Goal: Use online tool/utility: Utilize a website feature to perform a specific function

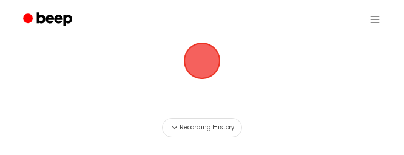
scroll to position [125, 0]
click at [199, 74] on span "button" at bounding box center [202, 61] width 34 height 34
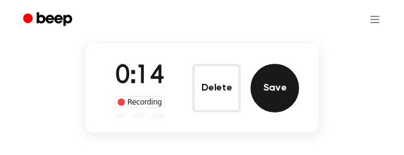
click at [273, 88] on button "Save" at bounding box center [274, 88] width 48 height 48
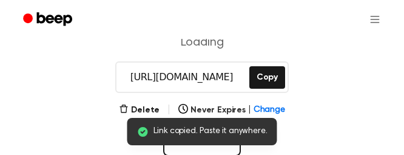
scroll to position [240, 0]
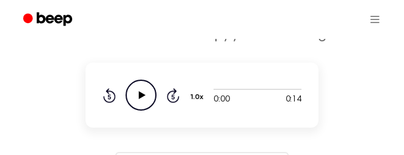
scroll to position [149, 0]
click at [138, 96] on icon "Play Audio" at bounding box center [140, 95] width 31 height 31
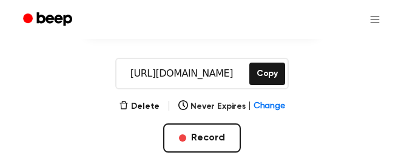
scroll to position [259, 0]
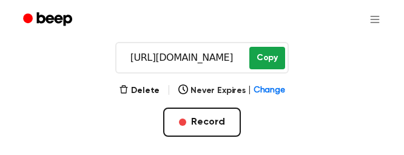
click at [269, 57] on button "Copy" at bounding box center [267, 58] width 36 height 22
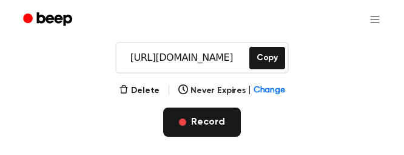
click at [210, 120] on button "Record" at bounding box center [201, 121] width 77 height 29
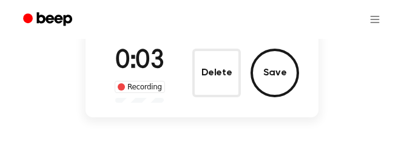
scroll to position [137, 0]
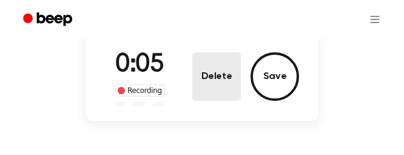
click at [205, 85] on button "Delete" at bounding box center [216, 76] width 48 height 48
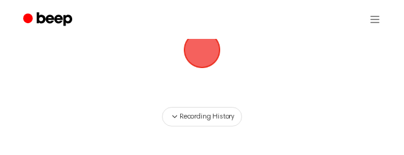
click at [199, 54] on span "button" at bounding box center [202, 50] width 34 height 34
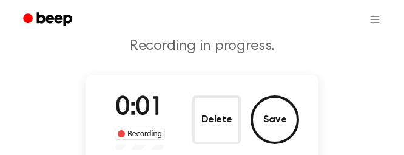
scroll to position [93, 0]
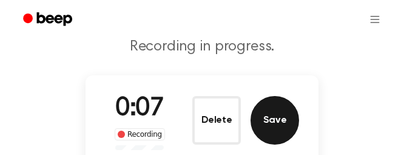
click at [270, 121] on button "Save" at bounding box center [274, 120] width 48 height 48
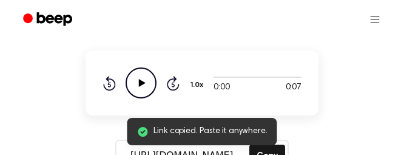
scroll to position [161, 0]
click at [142, 84] on icon at bounding box center [142, 83] width 7 height 8
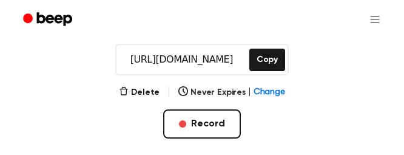
scroll to position [259, 0]
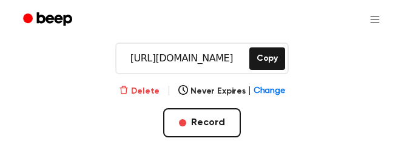
click at [141, 93] on button "Delete" at bounding box center [139, 91] width 41 height 13
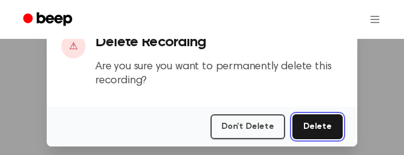
click at [301, 127] on button "Delete" at bounding box center [317, 126] width 50 height 25
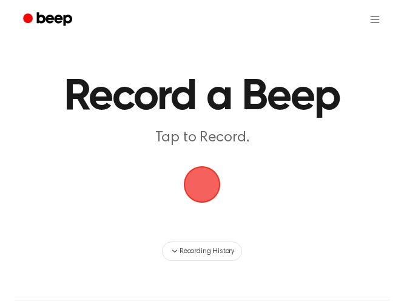
scroll to position [3, 0]
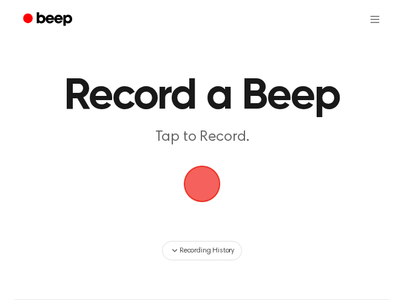
click at [205, 154] on span "button" at bounding box center [202, 183] width 37 height 37
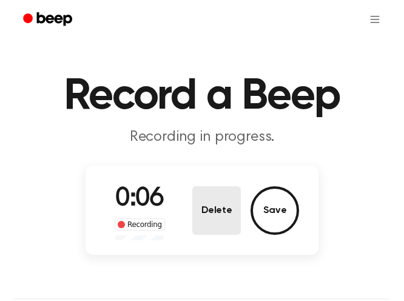
click at [219, 154] on button "Delete" at bounding box center [216, 210] width 48 height 48
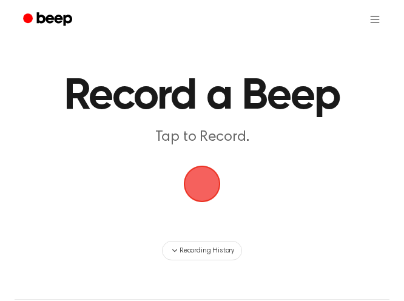
click at [207, 154] on span "button" at bounding box center [201, 183] width 41 height 41
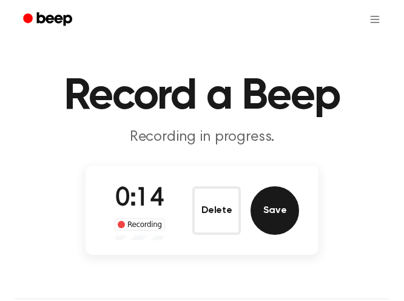
click at [284, 154] on button "Save" at bounding box center [274, 210] width 48 height 48
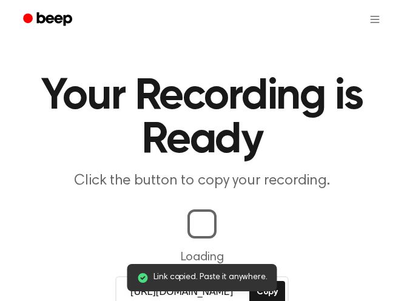
scroll to position [8, 0]
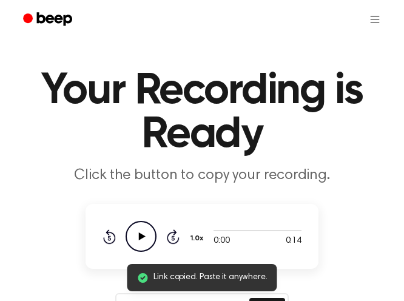
click at [148, 154] on icon "Play Audio" at bounding box center [140, 236] width 31 height 31
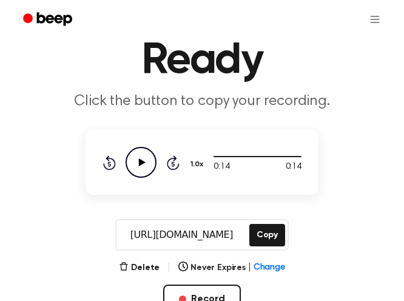
scroll to position [84, 0]
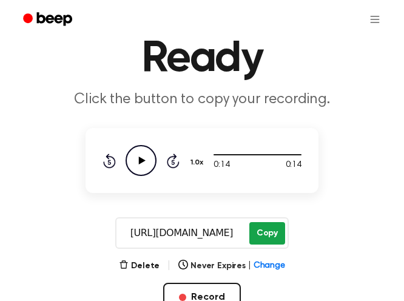
click at [261, 154] on button "Copy" at bounding box center [267, 233] width 36 height 22
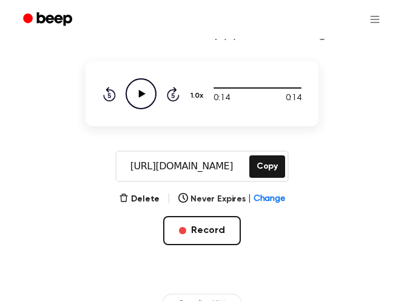
scroll to position [164, 0]
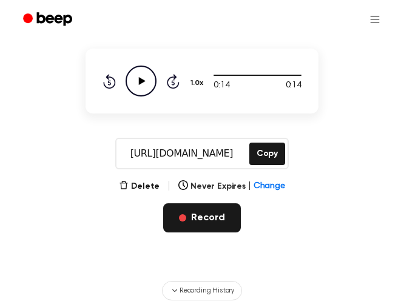
click at [196, 154] on button "Record" at bounding box center [201, 217] width 77 height 29
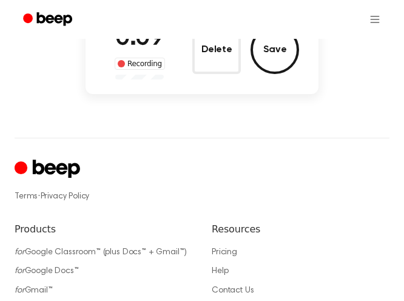
click at [196, 154] on div "Terms · Privacy Policy Products for Google Classroom™ (plus Docs™ + Gmail™) for…" at bounding box center [202, 293] width 375 height 311
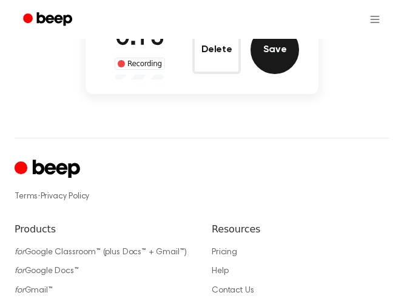
click at [271, 63] on button "Save" at bounding box center [274, 49] width 48 height 48
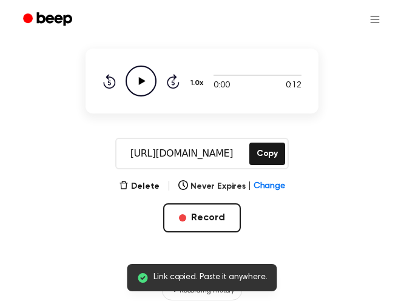
click at [145, 82] on icon "Play Audio" at bounding box center [140, 80] width 31 height 31
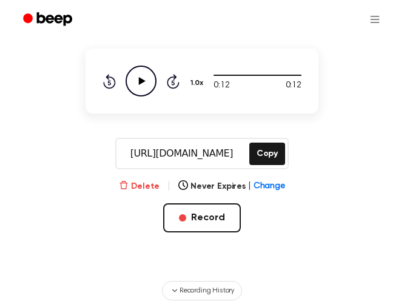
click at [145, 154] on button "Delete" at bounding box center [139, 186] width 41 height 13
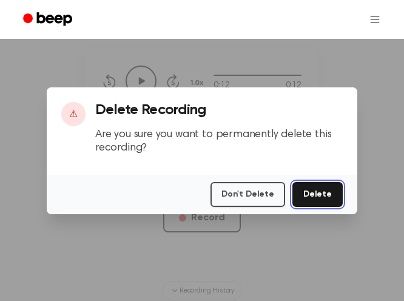
click at [308, 154] on button "Delete" at bounding box center [317, 194] width 50 height 25
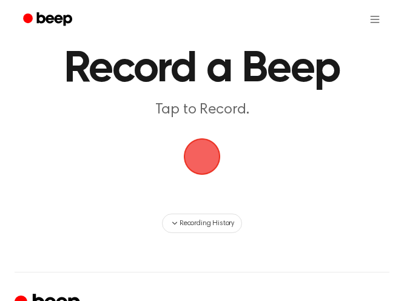
scroll to position [30, 0]
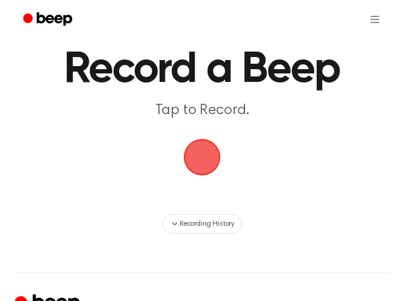
click at [199, 165] on span "button" at bounding box center [202, 157] width 44 height 44
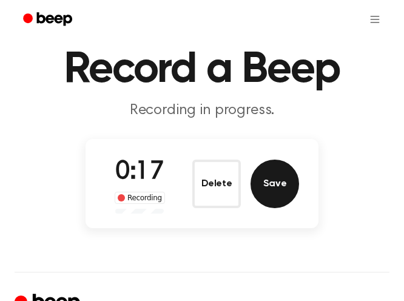
click at [281, 181] on button "Save" at bounding box center [274, 183] width 48 height 48
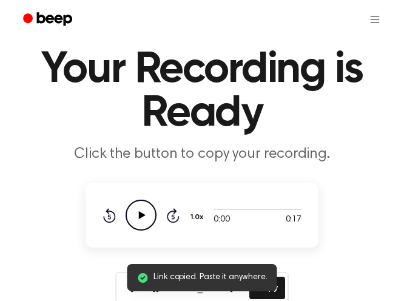
click at [142, 210] on icon "Play Audio" at bounding box center [140, 214] width 31 height 31
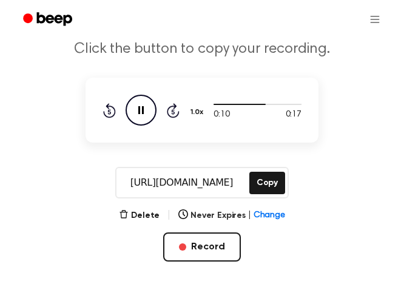
scroll to position [135, 0]
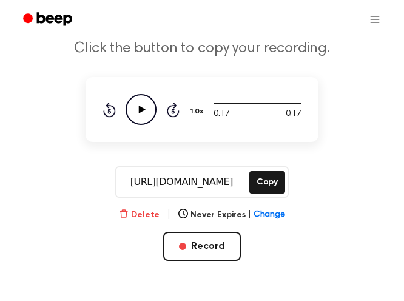
click at [144, 212] on button "Delete" at bounding box center [139, 214] width 41 height 13
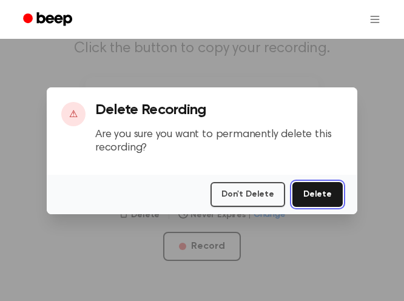
click at [307, 193] on button "Delete" at bounding box center [317, 194] width 50 height 25
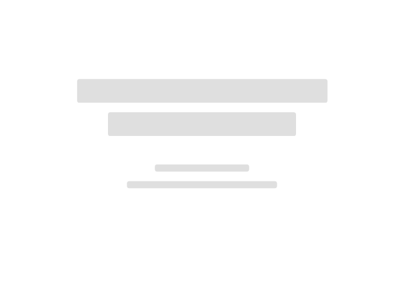
scroll to position [140, 0]
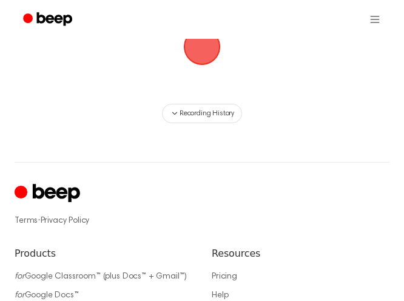
click at [201, 52] on span "button" at bounding box center [202, 47] width 68 height 68
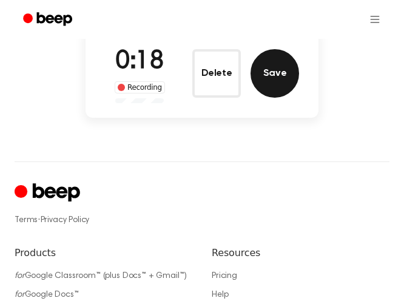
click at [273, 81] on button "Save" at bounding box center [274, 73] width 48 height 48
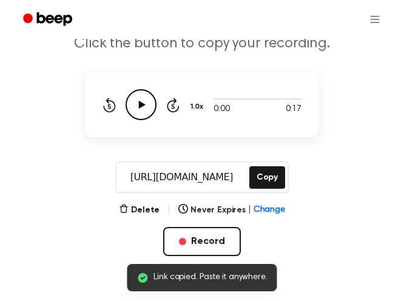
click at [117, 115] on div "Rewind 5 seconds Play Audio Skip 5 seconds" at bounding box center [140, 104] width 77 height 31
click at [151, 104] on icon "Play Audio" at bounding box center [140, 104] width 31 height 31
click at [271, 170] on button "Copy" at bounding box center [267, 177] width 36 height 22
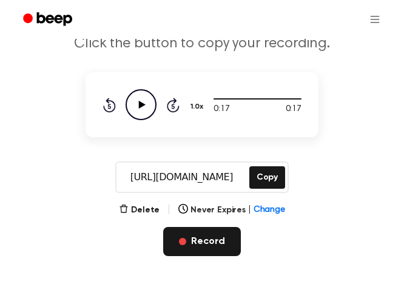
click at [172, 245] on button "Record" at bounding box center [201, 241] width 77 height 29
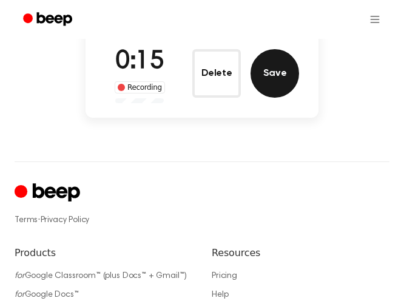
click at [281, 72] on button "Save" at bounding box center [274, 73] width 48 height 48
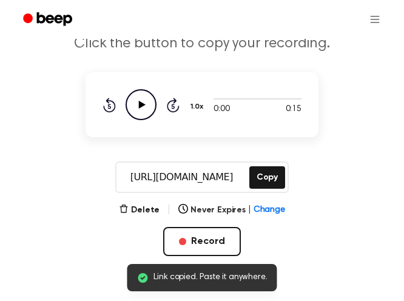
click at [143, 97] on icon "Play Audio" at bounding box center [140, 104] width 31 height 31
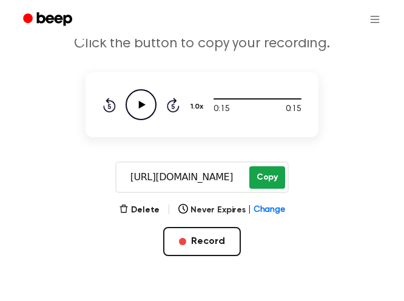
click at [267, 175] on button "Copy" at bounding box center [267, 177] width 36 height 22
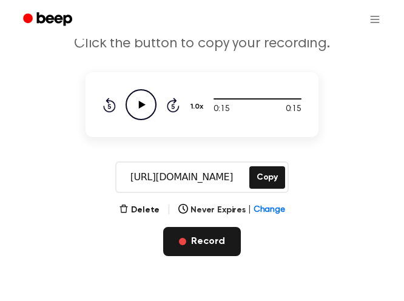
click at [193, 239] on button "Record" at bounding box center [201, 241] width 77 height 29
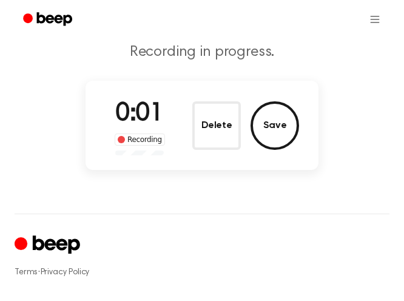
scroll to position [87, 0]
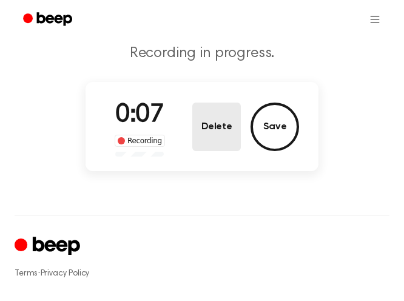
click at [219, 122] on button "Delete" at bounding box center [216, 126] width 48 height 48
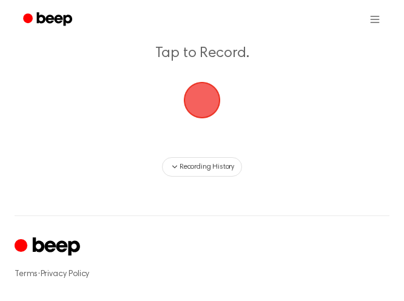
click at [202, 92] on span "button" at bounding box center [202, 100] width 68 height 68
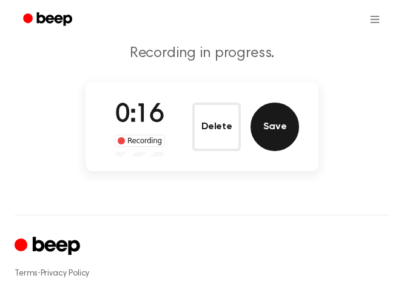
click at [275, 133] on button "Save" at bounding box center [274, 126] width 48 height 48
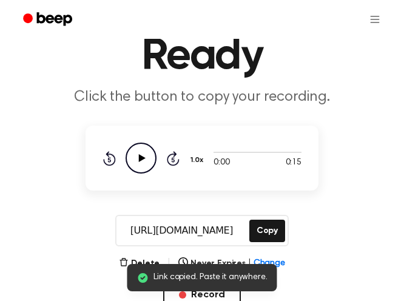
click at [143, 156] on icon "Play Audio" at bounding box center [140, 157] width 31 height 31
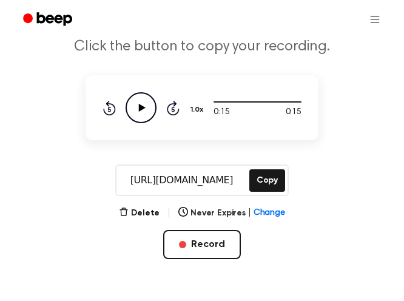
scroll to position [138, 0]
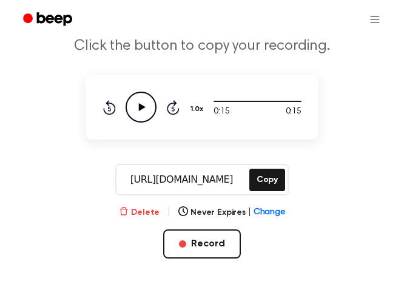
click at [145, 213] on button "Delete" at bounding box center [139, 212] width 41 height 13
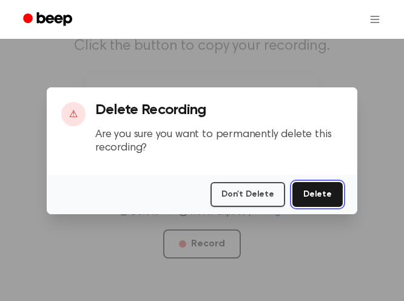
click at [309, 191] on button "Delete" at bounding box center [317, 194] width 50 height 25
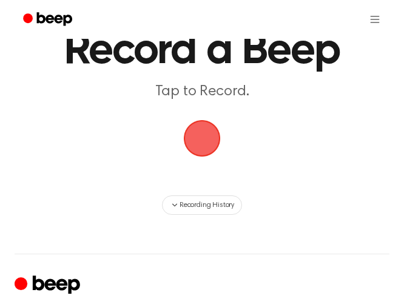
scroll to position [52, 0]
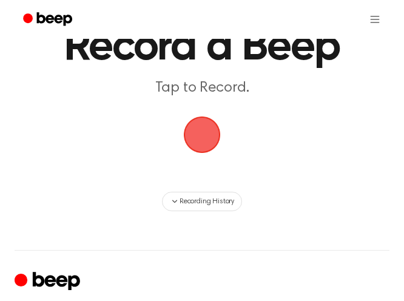
click at [201, 143] on span "button" at bounding box center [201, 134] width 57 height 57
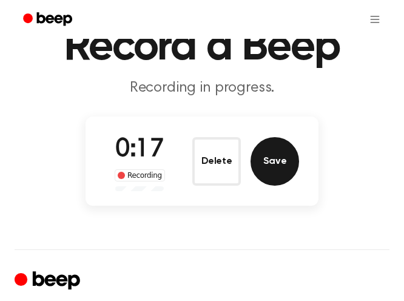
click at [275, 160] on button "Save" at bounding box center [274, 161] width 48 height 48
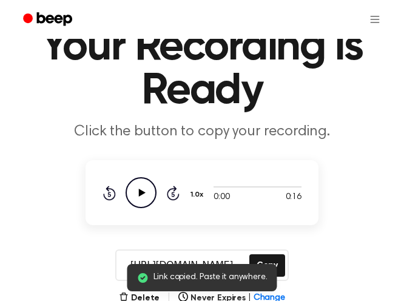
click at [138, 194] on icon "Play Audio" at bounding box center [140, 192] width 31 height 31
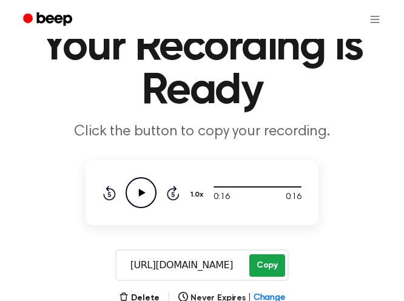
click at [268, 268] on button "Copy" at bounding box center [267, 265] width 36 height 22
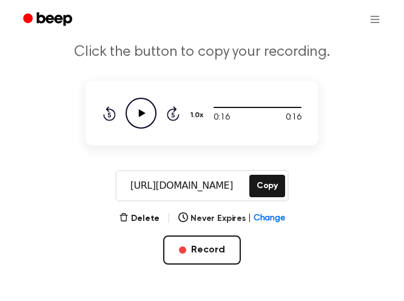
scroll to position [132, 0]
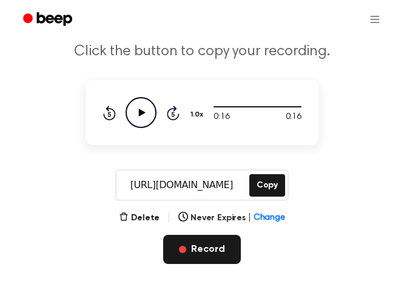
click at [206, 250] on button "Record" at bounding box center [201, 249] width 77 height 29
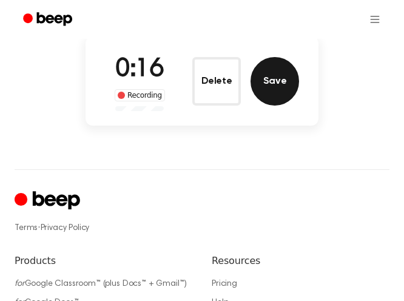
click at [274, 83] on button "Save" at bounding box center [274, 81] width 48 height 48
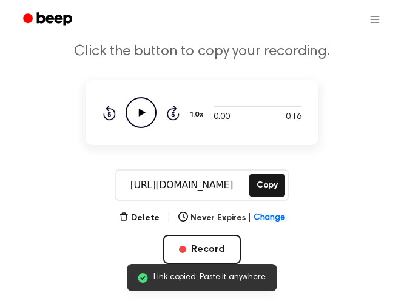
click at [143, 113] on icon at bounding box center [142, 112] width 7 height 8
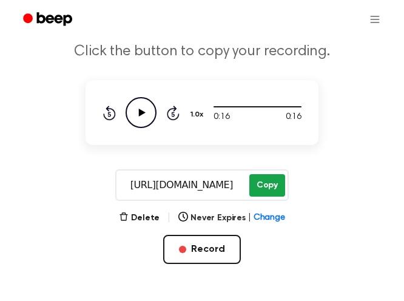
click at [267, 186] on button "Copy" at bounding box center [267, 185] width 36 height 22
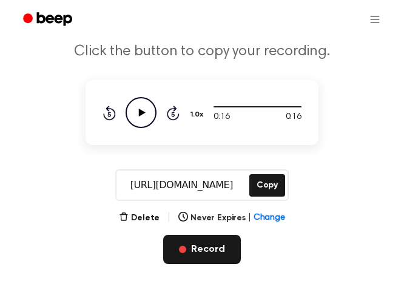
click at [198, 245] on button "Record" at bounding box center [201, 249] width 77 height 29
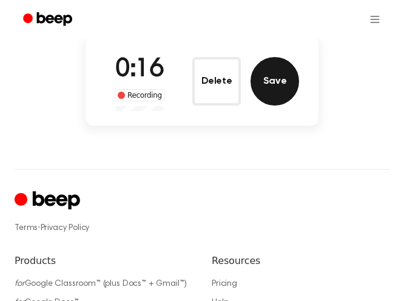
click at [263, 87] on button "Save" at bounding box center [274, 81] width 48 height 48
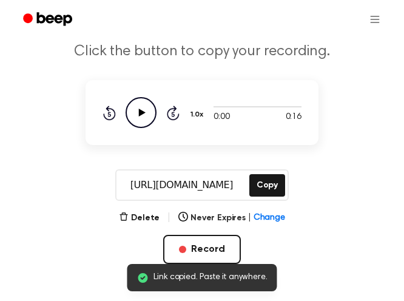
click at [145, 116] on icon "Play Audio" at bounding box center [140, 112] width 31 height 31
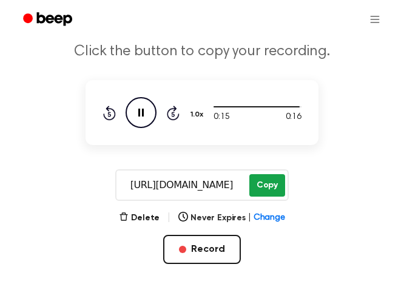
click at [265, 186] on button "Copy" at bounding box center [267, 185] width 36 height 22
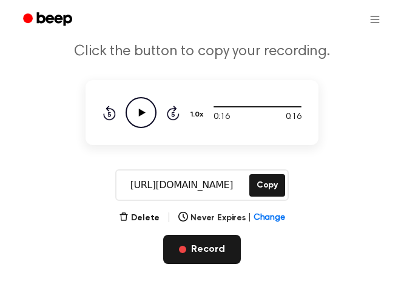
click at [188, 242] on button "Record" at bounding box center [201, 249] width 77 height 29
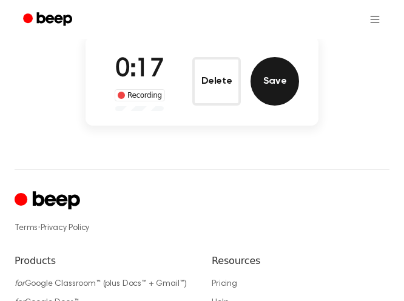
click at [273, 87] on button "Save" at bounding box center [274, 81] width 48 height 48
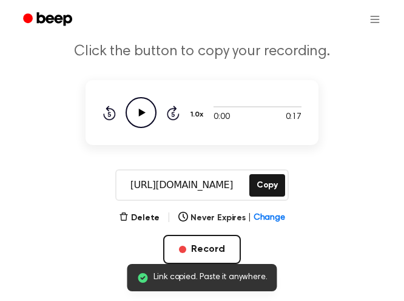
click at [142, 104] on icon "Play Audio" at bounding box center [140, 112] width 31 height 31
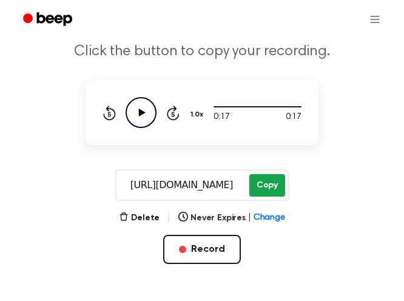
click at [264, 183] on button "Copy" at bounding box center [267, 185] width 36 height 22
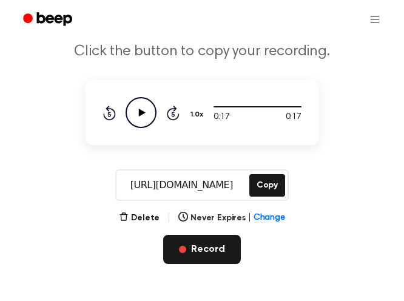
click at [193, 251] on button "Record" at bounding box center [201, 249] width 77 height 29
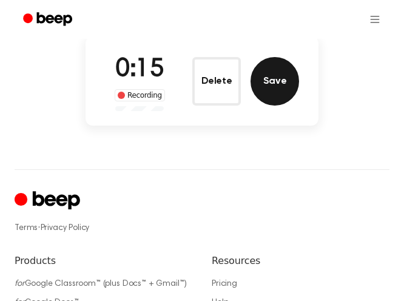
click at [276, 78] on button "Save" at bounding box center [274, 81] width 48 height 48
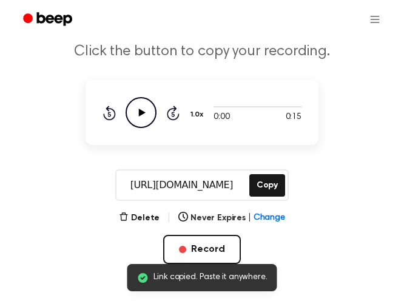
click at [141, 112] on icon at bounding box center [142, 112] width 7 height 8
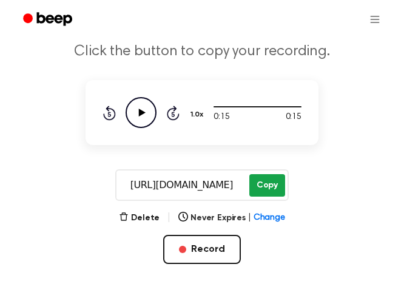
click at [265, 176] on button "Copy" at bounding box center [267, 185] width 36 height 22
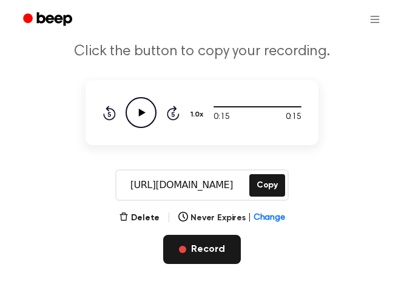
click at [188, 248] on button "Record" at bounding box center [201, 249] width 77 height 29
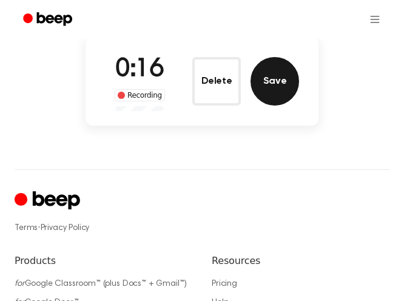
click at [275, 84] on button "Save" at bounding box center [274, 81] width 48 height 48
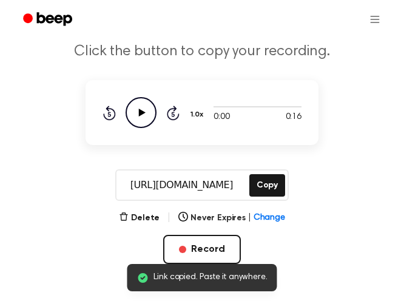
click at [142, 119] on icon "Play Audio" at bounding box center [140, 112] width 31 height 31
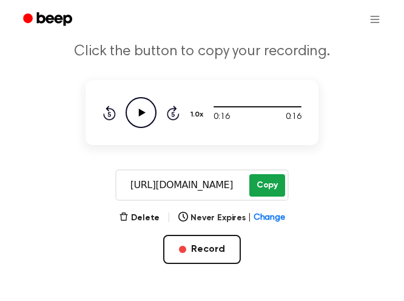
click at [267, 188] on button "Copy" at bounding box center [267, 185] width 36 height 22
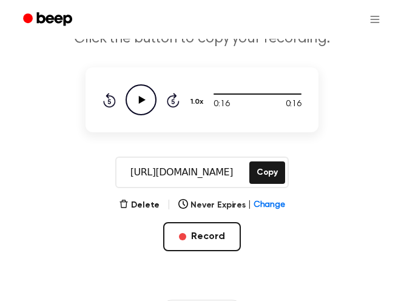
scroll to position [146, 0]
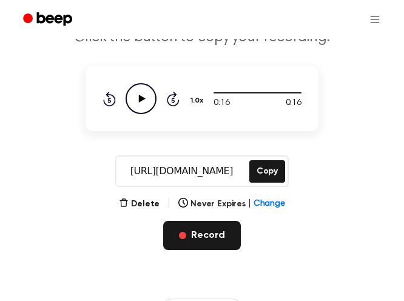
click at [202, 232] on button "Record" at bounding box center [201, 235] width 77 height 29
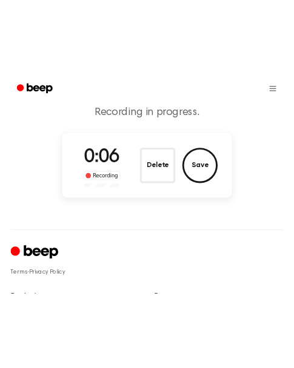
scroll to position [85, 0]
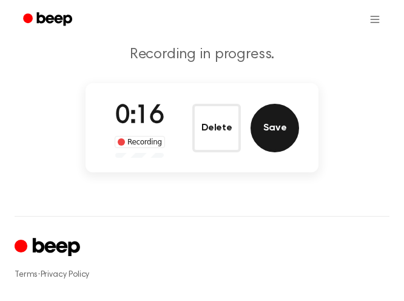
click at [275, 133] on button "Save" at bounding box center [274, 128] width 48 height 48
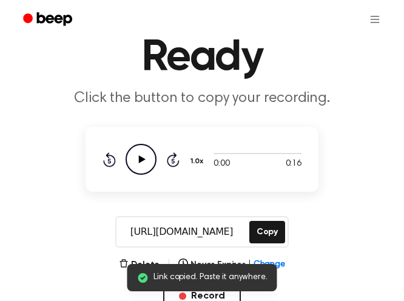
click at [141, 159] on icon at bounding box center [142, 159] width 7 height 8
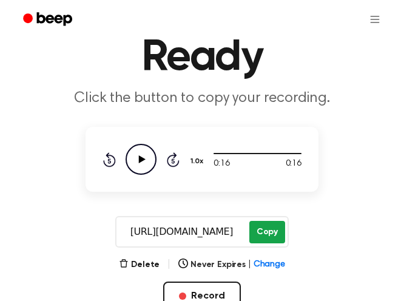
click at [269, 232] on button "Copy" at bounding box center [267, 232] width 36 height 22
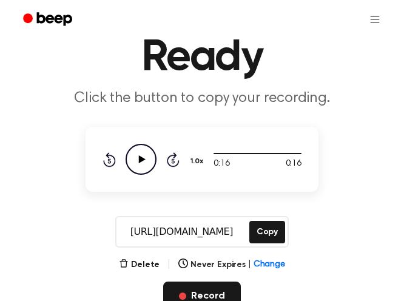
click at [184, 284] on button "Record" at bounding box center [201, 295] width 77 height 29
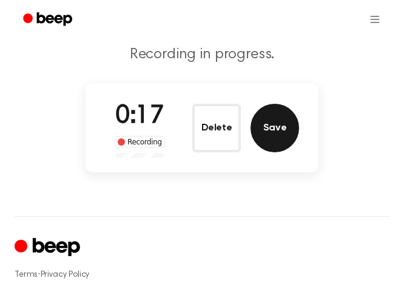
click at [274, 127] on button "Save" at bounding box center [274, 128] width 48 height 48
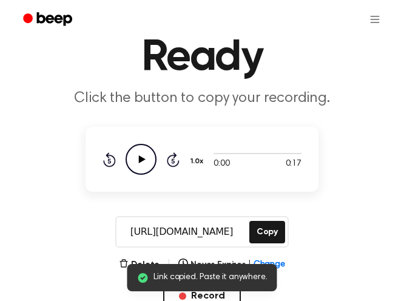
click at [125, 157] on icon "Play Audio" at bounding box center [140, 159] width 31 height 31
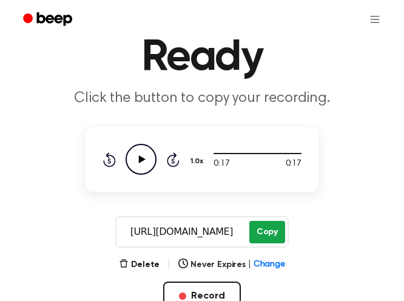
click at [260, 229] on button "Copy" at bounding box center [267, 232] width 36 height 22
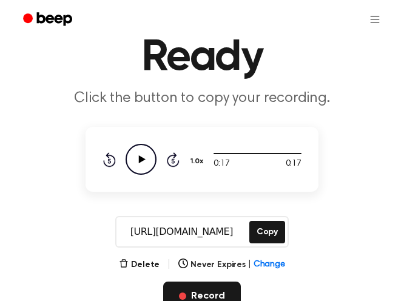
click at [191, 290] on button "Record" at bounding box center [201, 295] width 77 height 29
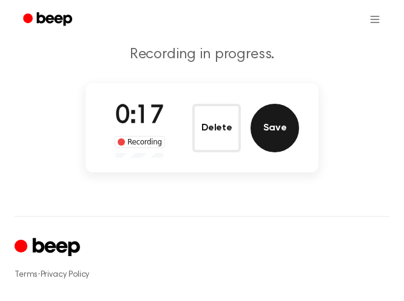
click at [271, 145] on button "Save" at bounding box center [274, 128] width 48 height 48
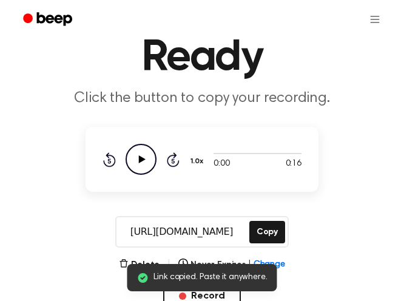
click at [127, 161] on icon "Play Audio" at bounding box center [140, 159] width 31 height 31
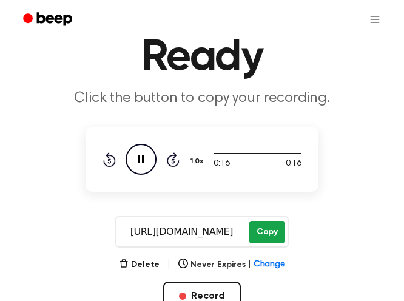
click at [262, 230] on button "Copy" at bounding box center [267, 232] width 36 height 22
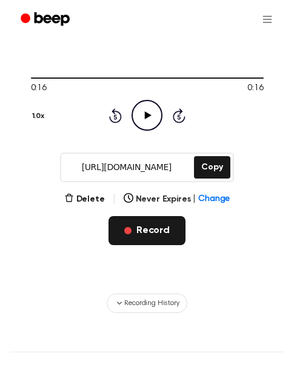
click at [122, 217] on button "Record" at bounding box center [146, 230] width 77 height 29
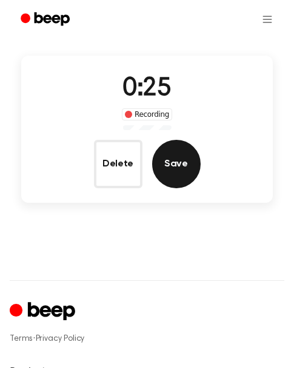
click at [174, 161] on button "Save" at bounding box center [176, 164] width 48 height 48
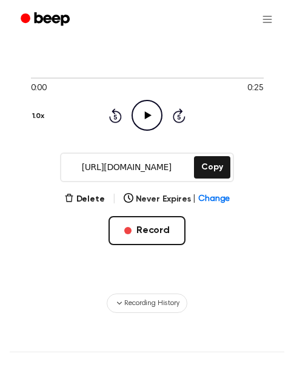
click at [146, 120] on icon "Play Audio" at bounding box center [146, 115] width 31 height 31
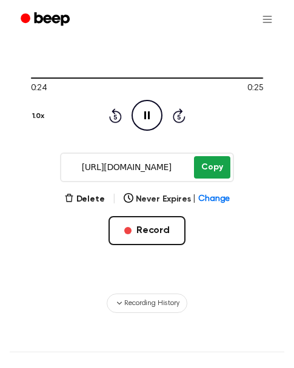
drag, startPoint x: 208, startPoint y: 165, endPoint x: 213, endPoint y: 159, distance: 7.8
click at [213, 159] on button "Copy" at bounding box center [212, 167] width 36 height 22
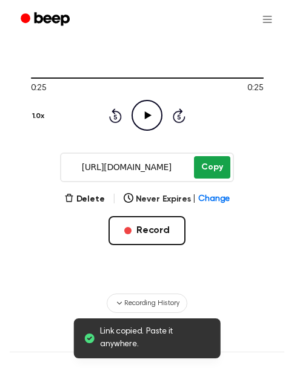
click at [209, 167] on button "Copy" at bounding box center [212, 167] width 36 height 22
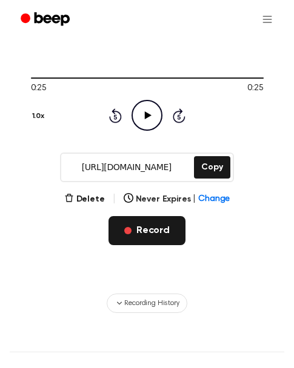
click at [133, 228] on button "Record" at bounding box center [146, 230] width 77 height 29
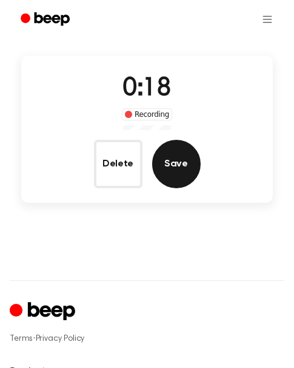
click at [175, 173] on button "Save" at bounding box center [176, 164] width 48 height 48
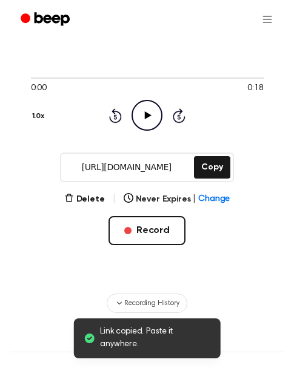
click at [150, 116] on icon "Play Audio" at bounding box center [146, 115] width 31 height 31
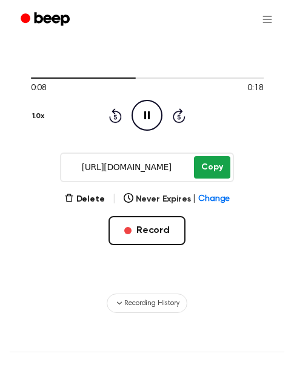
click at [208, 168] on button "Copy" at bounding box center [212, 167] width 36 height 22
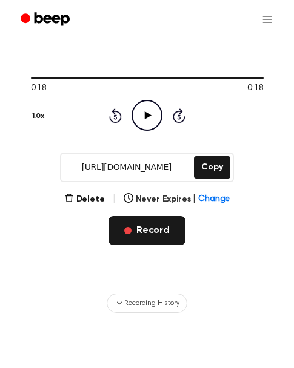
click at [135, 231] on button "Record" at bounding box center [146, 230] width 77 height 29
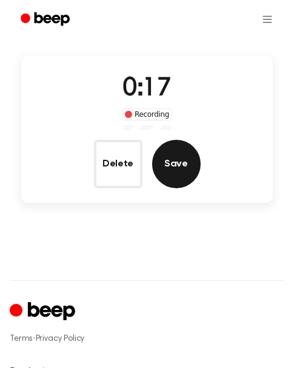
click at [170, 175] on button "Save" at bounding box center [176, 164] width 48 height 48
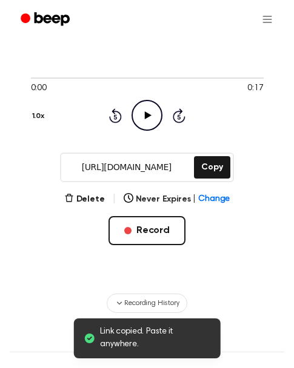
click at [155, 118] on icon "Play Audio" at bounding box center [146, 115] width 31 height 31
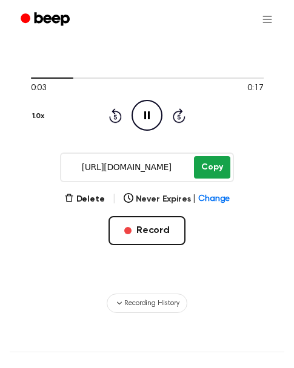
click at [212, 166] on button "Copy" at bounding box center [212, 167] width 36 height 22
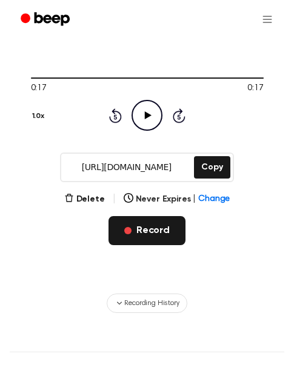
click at [138, 228] on button "Record" at bounding box center [146, 230] width 77 height 29
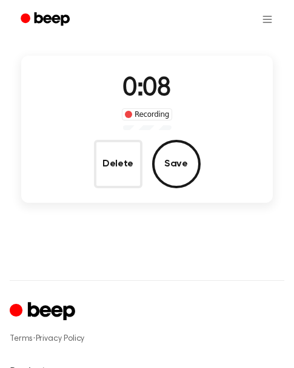
click at [138, 228] on main "Record a Beep Recording in progress. 0:08 Recording Delete Save" at bounding box center [147, 78] width 294 height 327
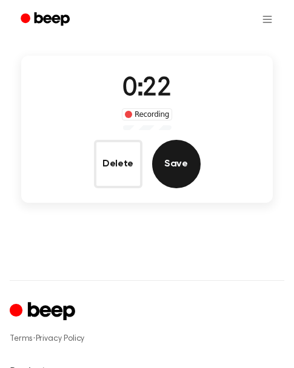
click at [170, 174] on button "Save" at bounding box center [176, 164] width 48 height 48
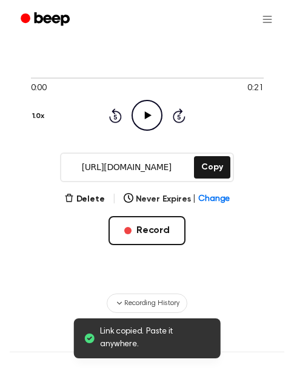
click at [149, 115] on icon at bounding box center [148, 116] width 7 height 8
click at [210, 164] on button "Copy" at bounding box center [212, 167] width 36 height 22
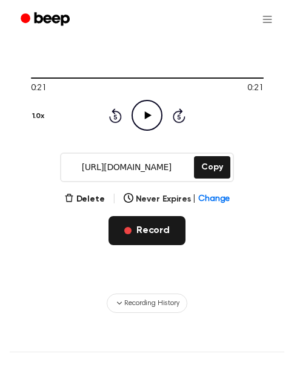
click at [147, 228] on button "Record" at bounding box center [146, 230] width 77 height 29
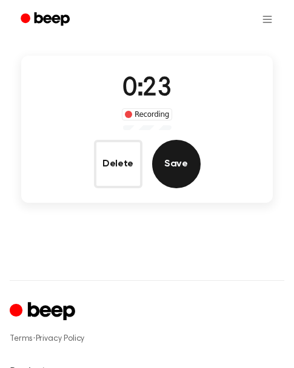
click at [176, 164] on button "Save" at bounding box center [176, 164] width 48 height 48
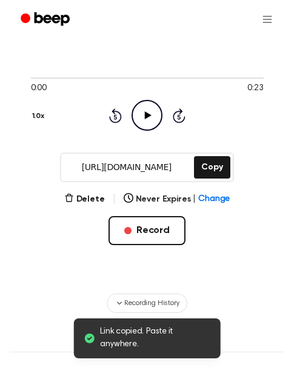
click at [148, 116] on icon at bounding box center [148, 116] width 7 height 8
click at [209, 167] on button "Copy" at bounding box center [212, 167] width 36 height 22
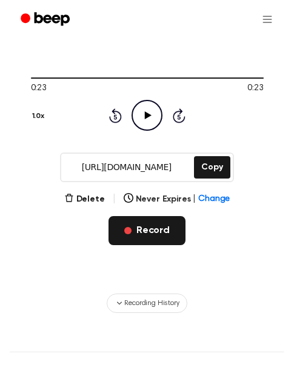
click at [143, 235] on button "Record" at bounding box center [146, 230] width 77 height 29
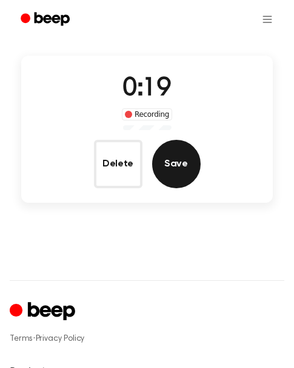
click at [176, 173] on button "Save" at bounding box center [176, 164] width 48 height 48
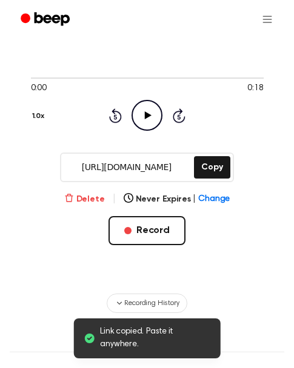
click at [92, 196] on button "Delete" at bounding box center [84, 199] width 41 height 13
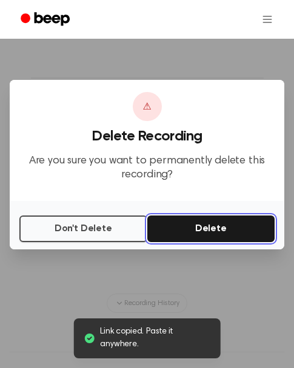
click at [175, 224] on button "Delete" at bounding box center [211, 229] width 128 height 27
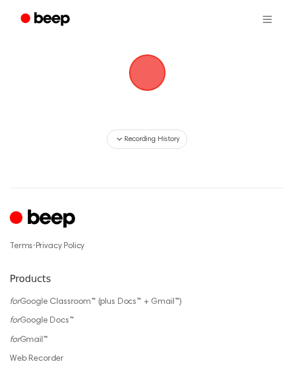
click at [152, 67] on span "button" at bounding box center [146, 73] width 37 height 37
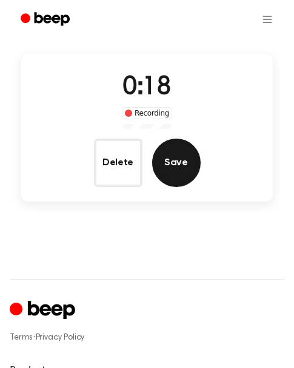
click at [182, 168] on button "Save" at bounding box center [176, 163] width 48 height 48
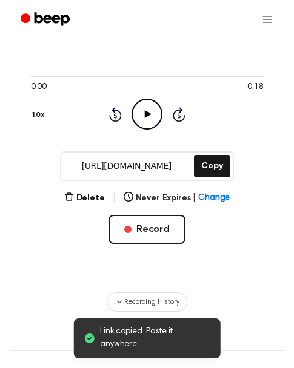
click at [149, 121] on icon "Play Audio" at bounding box center [146, 114] width 31 height 31
click at [207, 168] on button "Copy" at bounding box center [212, 166] width 36 height 22
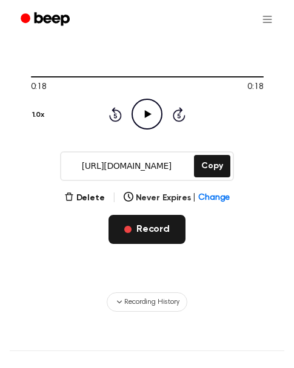
click at [132, 227] on button "Record" at bounding box center [146, 229] width 77 height 29
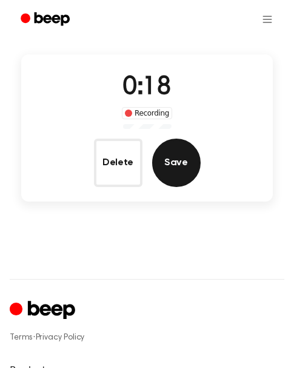
click at [178, 173] on button "Save" at bounding box center [176, 163] width 48 height 48
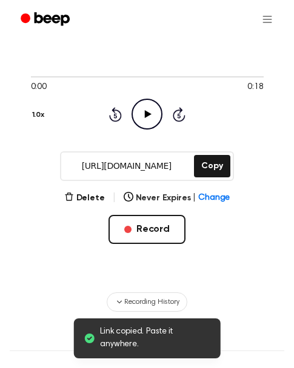
click at [145, 115] on icon at bounding box center [148, 114] width 7 height 8
click at [210, 165] on button "Copy" at bounding box center [212, 166] width 36 height 22
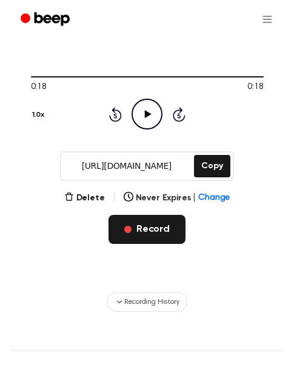
click at [143, 229] on button "Record" at bounding box center [146, 229] width 77 height 29
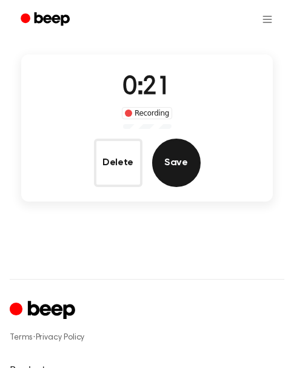
click at [168, 167] on button "Save" at bounding box center [176, 163] width 48 height 48
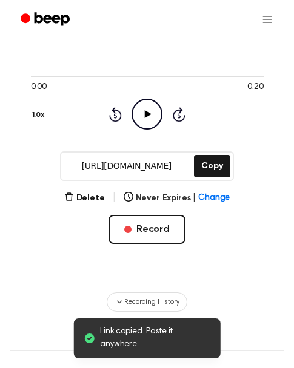
click at [159, 114] on icon "Play Audio" at bounding box center [146, 114] width 31 height 31
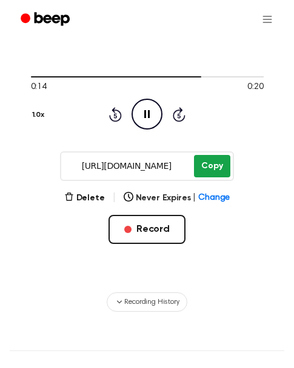
click at [210, 160] on button "Copy" at bounding box center [212, 166] width 36 height 22
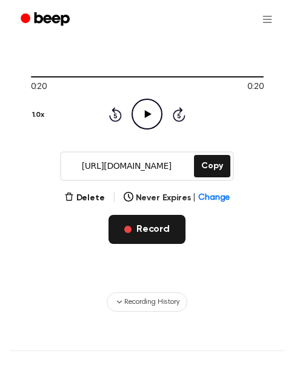
click at [139, 226] on button "Record" at bounding box center [146, 229] width 77 height 29
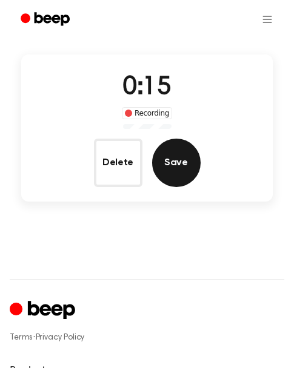
click at [179, 161] on button "Save" at bounding box center [176, 163] width 48 height 48
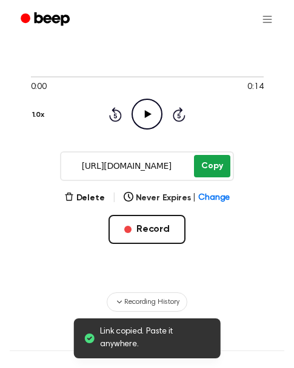
click at [208, 168] on button "Copy" at bounding box center [212, 166] width 36 height 22
click at [148, 113] on icon at bounding box center [148, 114] width 7 height 8
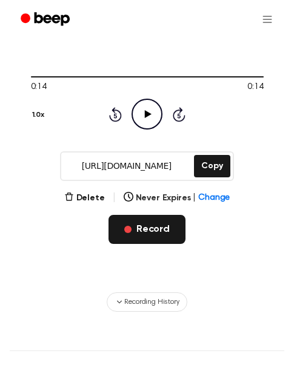
click at [160, 229] on button "Record" at bounding box center [146, 229] width 77 height 29
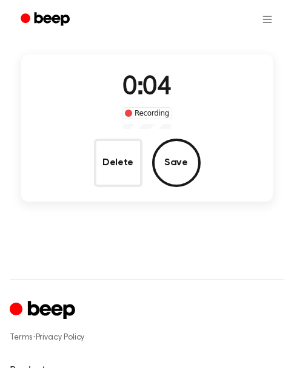
click at [160, 229] on main "Record a Beep Recording in progress. 0:04 Recording Delete Save" at bounding box center [147, 76] width 294 height 327
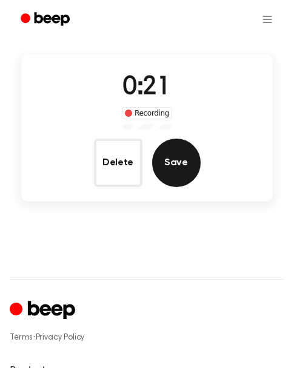
click at [181, 170] on button "Save" at bounding box center [176, 163] width 48 height 48
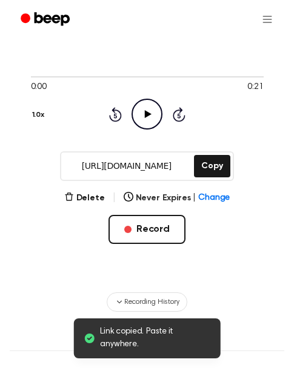
click at [151, 119] on icon "Play Audio" at bounding box center [146, 114] width 31 height 31
click at [208, 164] on button "Copy" at bounding box center [212, 166] width 36 height 22
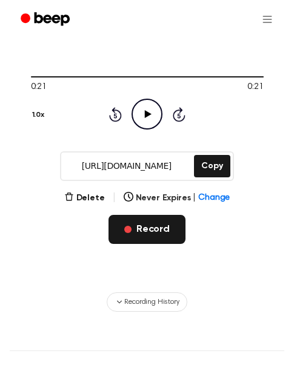
click at [134, 233] on button "Record" at bounding box center [146, 229] width 77 height 29
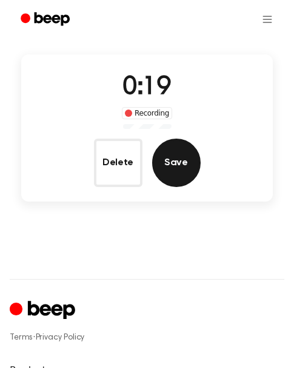
click at [171, 175] on button "Save" at bounding box center [176, 163] width 48 height 48
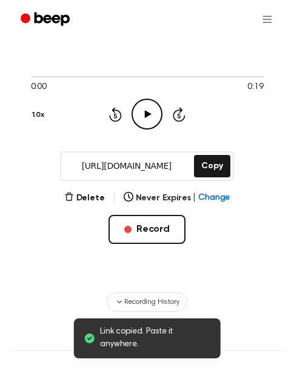
click at [148, 124] on icon "Play Audio" at bounding box center [146, 114] width 31 height 31
click at [206, 165] on button "Copy" at bounding box center [212, 166] width 36 height 22
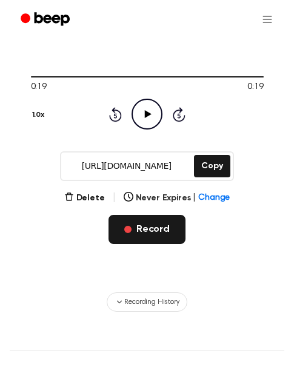
click at [128, 232] on span "button" at bounding box center [127, 229] width 7 height 7
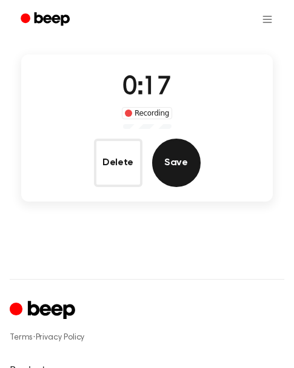
click at [171, 168] on button "Save" at bounding box center [176, 163] width 48 height 48
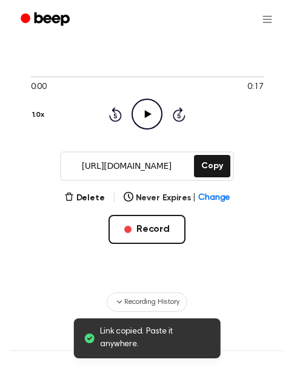
click at [150, 112] on icon "Play Audio" at bounding box center [146, 114] width 31 height 31
click at [209, 164] on button "Copy" at bounding box center [212, 166] width 36 height 22
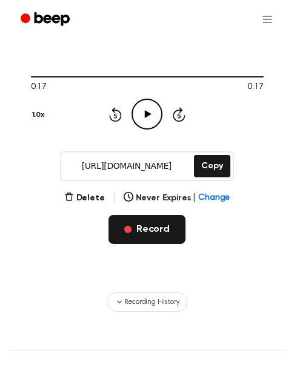
click at [127, 237] on button "Record" at bounding box center [146, 229] width 77 height 29
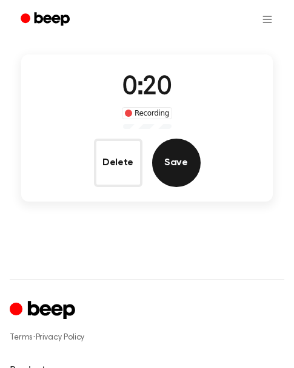
click at [170, 176] on button "Save" at bounding box center [176, 163] width 48 height 48
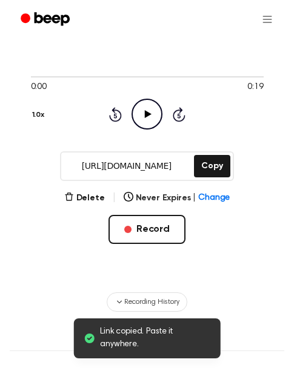
click at [147, 117] on icon at bounding box center [148, 114] width 7 height 8
click at [209, 165] on button "Copy" at bounding box center [212, 166] width 36 height 22
